Goal: Information Seeking & Learning: Learn about a topic

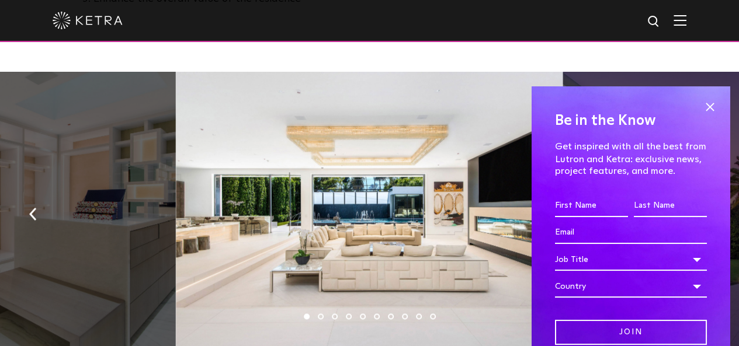
scroll to position [729, 0]
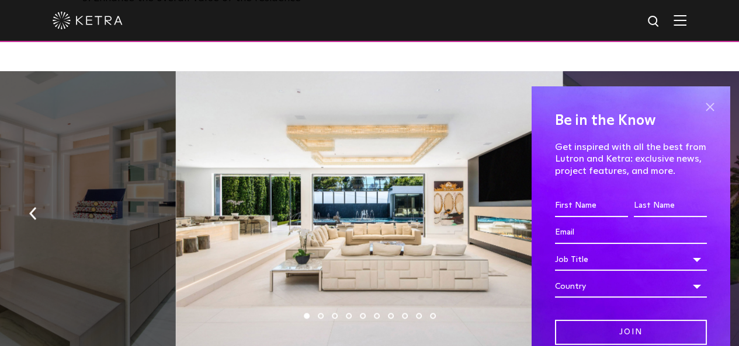
click at [703, 106] on span at bounding box center [710, 107] width 18 height 18
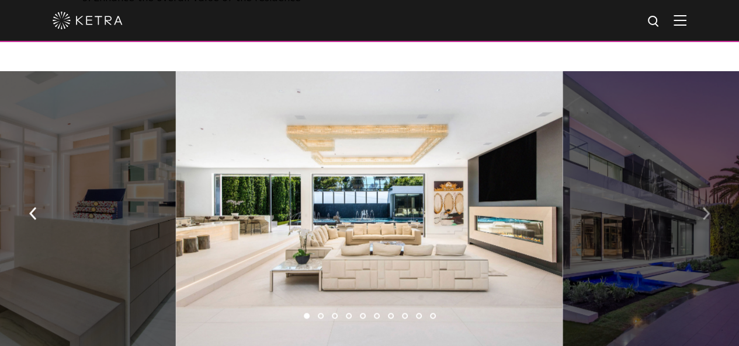
click at [708, 220] on img "button" at bounding box center [706, 213] width 8 height 13
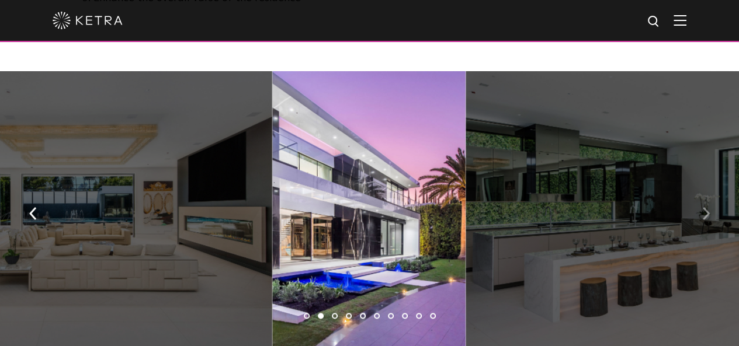
click at [708, 220] on img "button" at bounding box center [706, 213] width 8 height 13
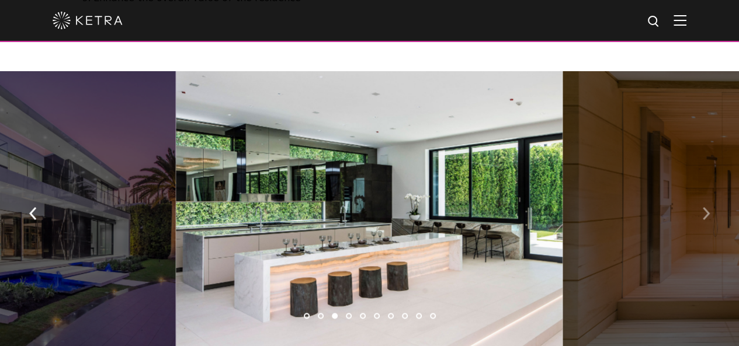
click at [708, 220] on img "button" at bounding box center [706, 213] width 8 height 13
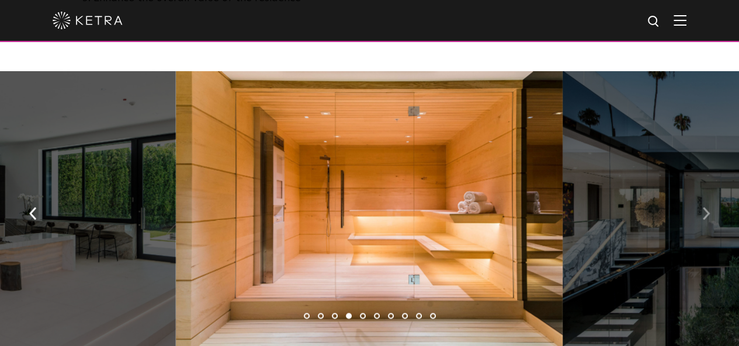
click at [708, 220] on img "button" at bounding box center [706, 213] width 8 height 13
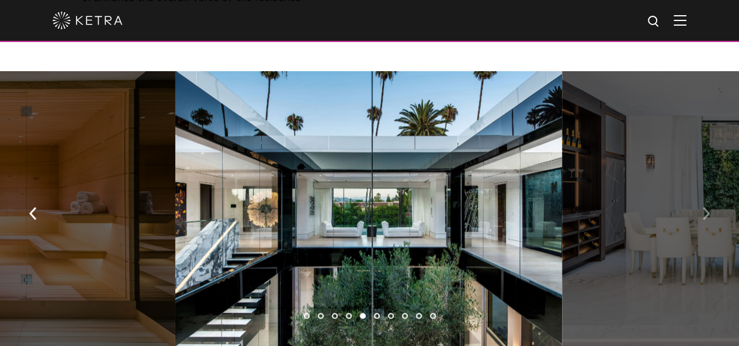
click at [708, 220] on img "button" at bounding box center [706, 213] width 8 height 13
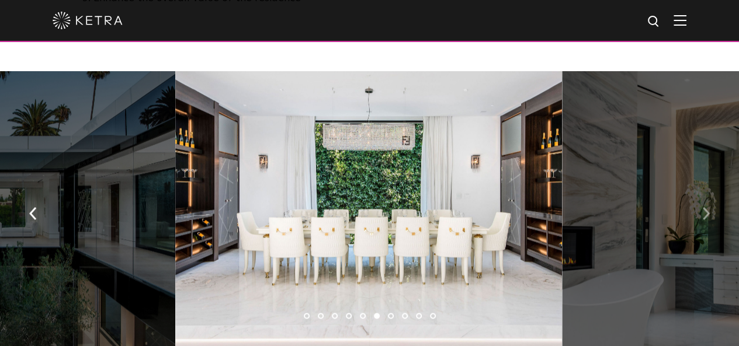
click at [708, 220] on img "button" at bounding box center [706, 213] width 8 height 13
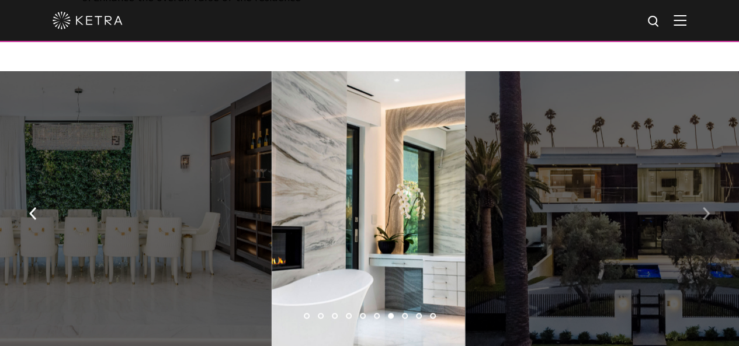
click at [708, 220] on img "button" at bounding box center [706, 213] width 8 height 13
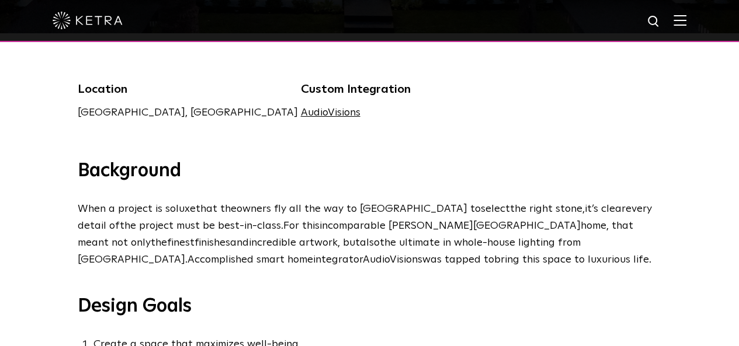
scroll to position [0, 0]
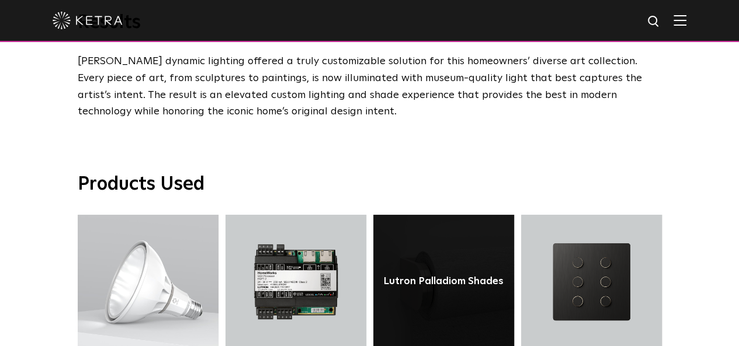
scroll to position [1844, 0]
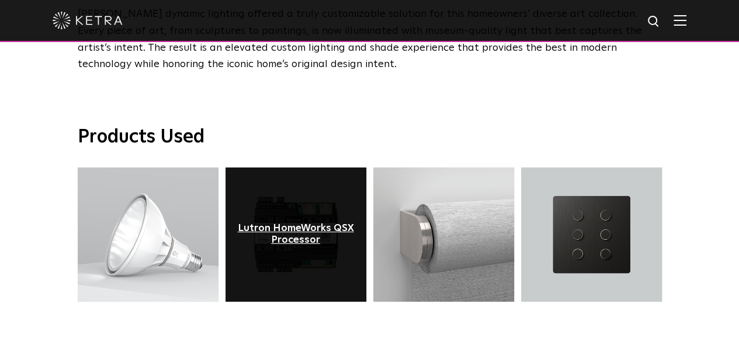
click at [345, 223] on div "Lutron HomeWorks QSX Processor" at bounding box center [295, 234] width 123 height 23
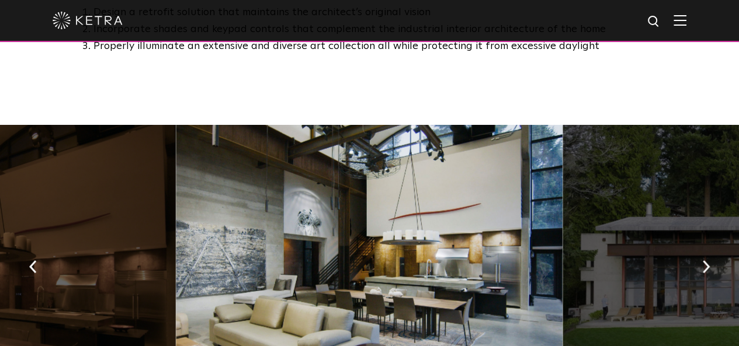
scroll to position [1124, 0]
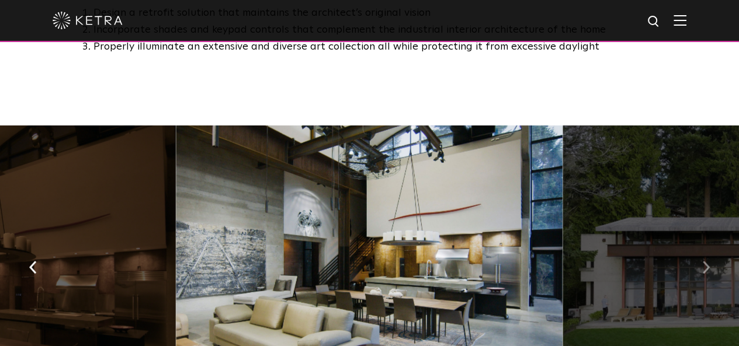
click at [705, 252] on button "button" at bounding box center [705, 266] width 25 height 40
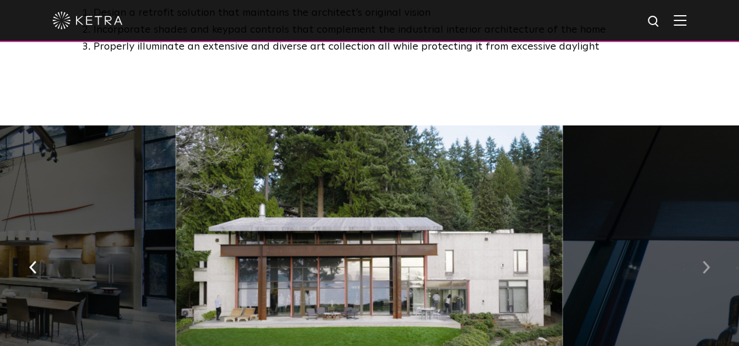
click at [706, 261] on img "button" at bounding box center [706, 267] width 8 height 13
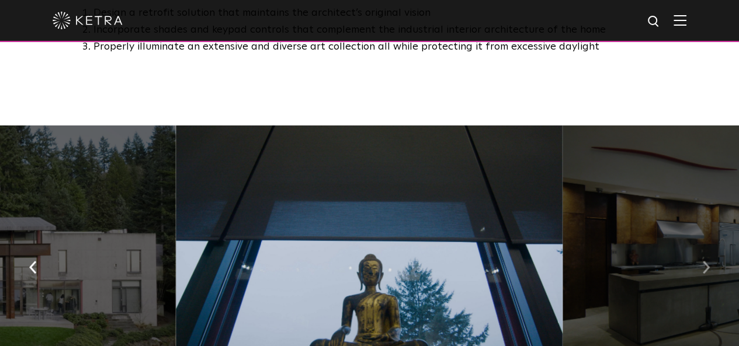
click at [707, 261] on img "button" at bounding box center [706, 267] width 8 height 13
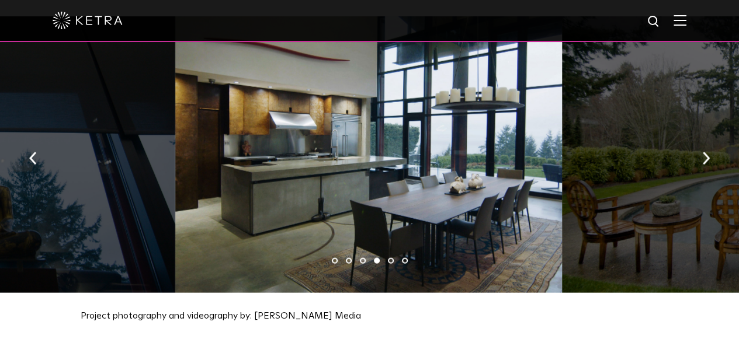
scroll to position [1233, 0]
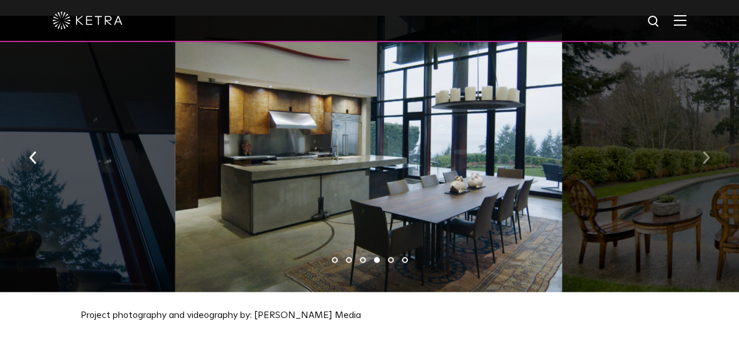
click at [711, 148] on button "button" at bounding box center [705, 157] width 25 height 40
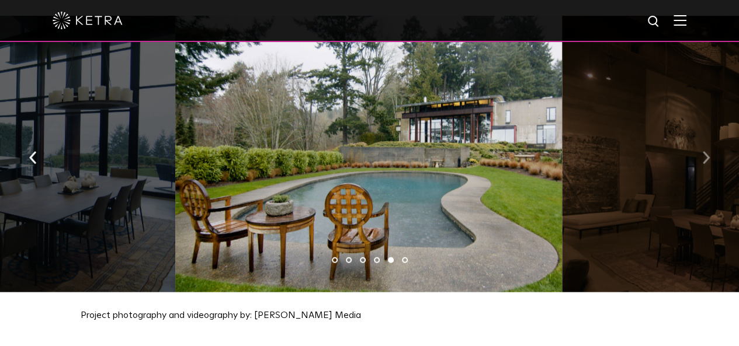
click at [713, 148] on button "button" at bounding box center [705, 157] width 25 height 40
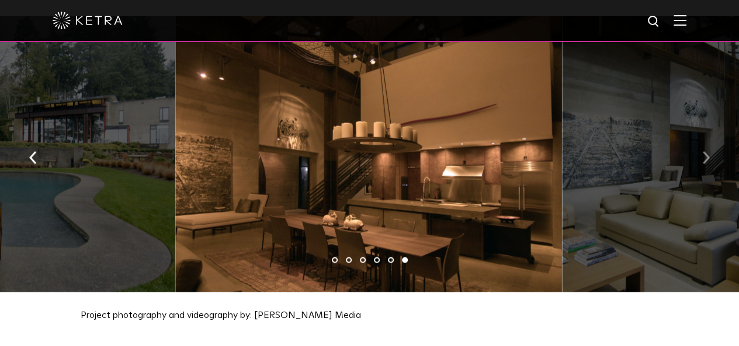
click at [713, 148] on button "button" at bounding box center [705, 157] width 25 height 40
